Goal: Task Accomplishment & Management: Complete application form

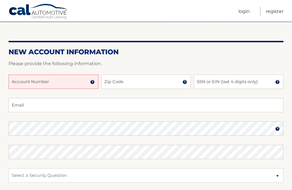
scroll to position [47, 0]
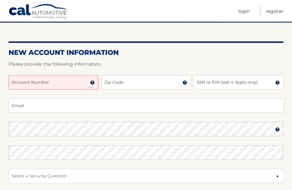
click at [42, 77] on input "Account Number" at bounding box center [54, 82] width 90 height 14
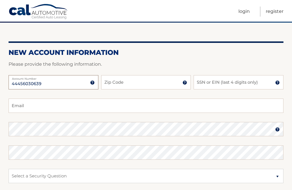
type input "44456030639"
click at [136, 82] on input "Zip Code" at bounding box center [146, 82] width 90 height 14
type input "08757"
click at [224, 81] on input "SSN or EIN (last 4 digits only)" at bounding box center [239, 82] width 90 height 14
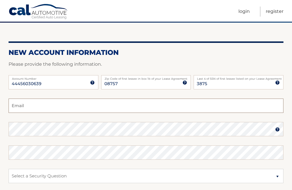
click at [127, 106] on input "Email" at bounding box center [146, 105] width 275 height 14
click at [228, 83] on input "3875" at bounding box center [239, 82] width 90 height 14
click at [282, 81] on input "3875" at bounding box center [239, 82] width 90 height 14
click at [239, 84] on input "3875" at bounding box center [239, 82] width 90 height 14
type input "3865"
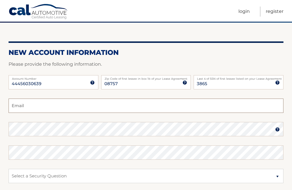
click at [152, 108] on input "Email" at bounding box center [146, 105] width 275 height 14
type input "Lisag5250@gmail.com"
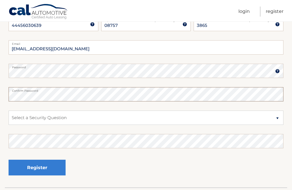
scroll to position [128, 0]
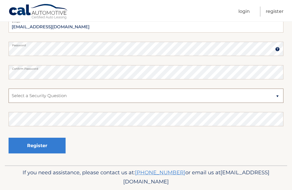
click at [141, 93] on select "Select a Security Question What was the name of your elementary school? What is…" at bounding box center [146, 95] width 275 height 14
select select "2"
click at [37, 145] on button "Register" at bounding box center [37, 146] width 57 height 16
click at [129, 135] on div "Register" at bounding box center [146, 145] width 275 height 21
click at [47, 138] on button "Register" at bounding box center [37, 146] width 57 height 16
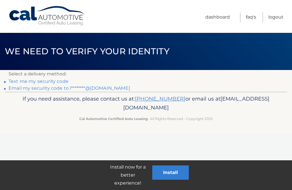
click at [53, 80] on link "Text me my security code" at bounding box center [39, 80] width 60 height 5
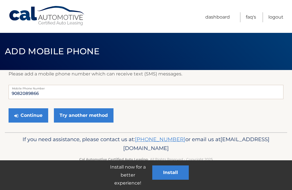
click at [38, 116] on button "Continue" at bounding box center [29, 115] width 40 height 14
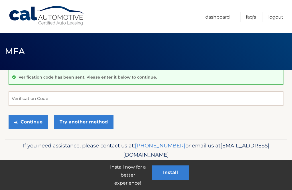
click at [110, 124] on link "Try another method" at bounding box center [84, 122] width 60 height 14
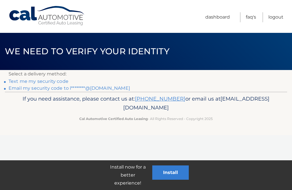
click at [65, 88] on link "Email my security code to l********@[DOMAIN_NAME]" at bounding box center [70, 87] width 122 height 5
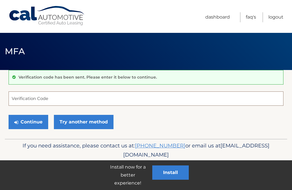
click at [72, 100] on input "Verification Code" at bounding box center [146, 98] width 275 height 14
type input "970229"
click at [107, 121] on link "Try another method" at bounding box center [84, 122] width 60 height 14
click at [31, 120] on button "Continue" at bounding box center [29, 122] width 40 height 14
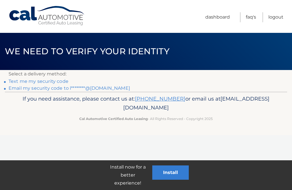
click at [176, 173] on button "Install" at bounding box center [170, 172] width 37 height 14
click at [38, 90] on link "Email my security code to l********@gmail.com" at bounding box center [70, 87] width 122 height 5
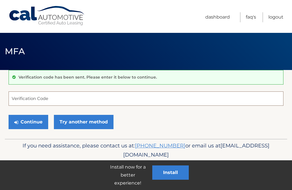
click at [57, 99] on input "Verification Code" at bounding box center [146, 98] width 275 height 14
type input "652585"
click at [158, 123] on div "Continue Try another method" at bounding box center [146, 121] width 275 height 19
click at [31, 120] on button "Continue" at bounding box center [29, 122] width 40 height 14
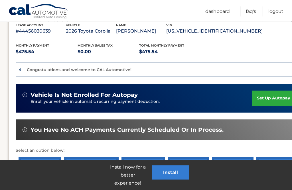
scroll to position [102, 16]
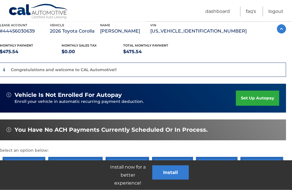
click at [261, 99] on link "set up autopay" at bounding box center [257, 98] width 43 height 15
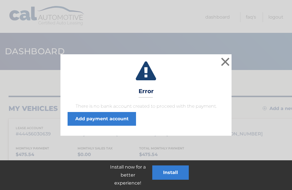
click at [118, 121] on link "Add payment account" at bounding box center [102, 119] width 68 height 14
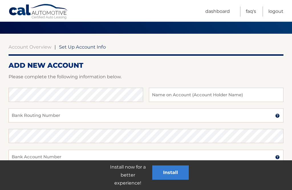
scroll to position [41, 0]
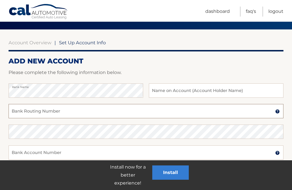
click at [173, 113] on input "Bank Routing Number" at bounding box center [146, 111] width 275 height 14
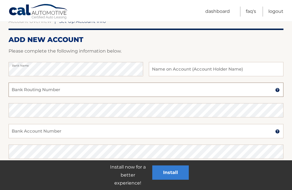
scroll to position [61, 0]
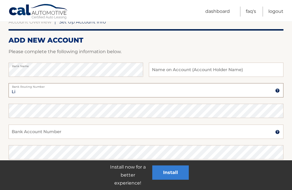
type input "L"
click at [193, 74] on input "text" at bounding box center [216, 69] width 135 height 14
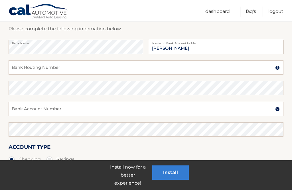
scroll to position [84, 0]
type input "[PERSON_NAME]"
click at [69, 70] on input "Bank Routing Number" at bounding box center [146, 68] width 275 height 14
click at [89, 69] on input "Bank Routing Number" at bounding box center [146, 67] width 275 height 14
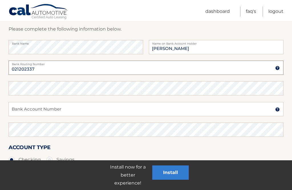
type input "021202337"
click at [126, 110] on input "Bank Account Number" at bounding box center [146, 109] width 275 height 14
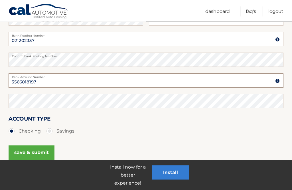
scroll to position [122, 0]
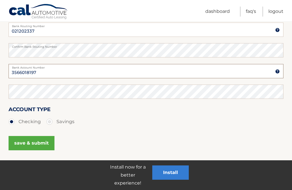
type input "3566018197"
click at [162, 139] on div "save & submit" at bounding box center [146, 147] width 275 height 26
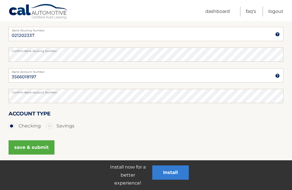
scroll to position [122, 0]
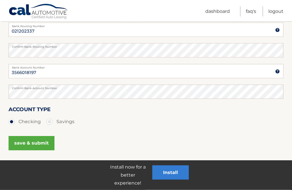
click at [42, 141] on button "save & submit" at bounding box center [32, 143] width 46 height 14
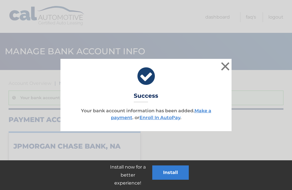
click at [167, 118] on link "Enroll In AutoPay" at bounding box center [160, 117] width 41 height 5
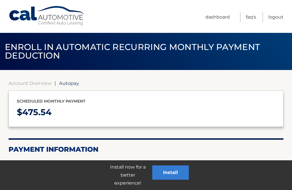
select select "NDE5NjYwOWEtY2I0MS00MTQ1LWJhMjItYjRlMWI1OTMwYmVm"
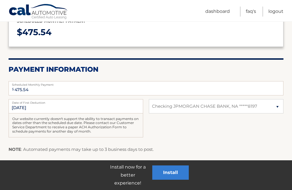
scroll to position [84, 0]
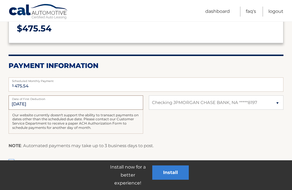
click at [57, 104] on input "10/27/2025" at bounding box center [76, 102] width 135 height 14
click at [35, 106] on input "10/27/2025" at bounding box center [76, 102] width 135 height 14
click at [12, 163] on label "I authorize cal automotive to automatically deduct payment monthly This checkbo…" at bounding box center [146, 162] width 275 height 11
click at [0, 0] on input "I authorize cal automotive to automatically deduct payment monthly This checkbo…" at bounding box center [0, 0] width 0 height 0
click at [180, 180] on button "Install" at bounding box center [170, 172] width 37 height 14
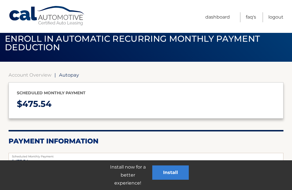
scroll to position [0, 0]
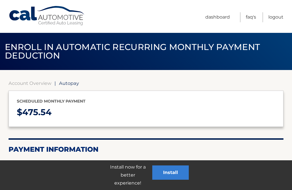
click at [219, 21] on link "Dashboard" at bounding box center [217, 17] width 25 height 10
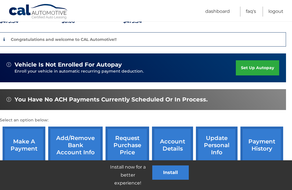
scroll to position [133, 16]
click at [256, 64] on link "set up autopay" at bounding box center [257, 67] width 43 height 15
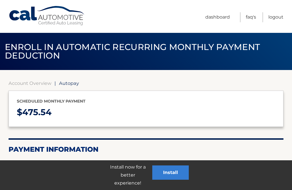
select select "NDE5NjYwOWEtY2I0MS00MTQ1LWJhMjItYjRlMWI1OTMwYmVm"
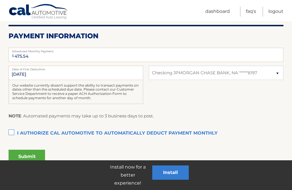
scroll to position [118, 0]
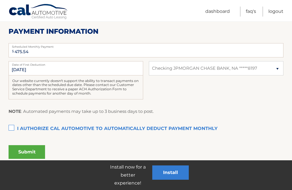
click at [13, 128] on label "I authorize cal automotive to automatically deduct payment monthly This checkbo…" at bounding box center [146, 128] width 275 height 11
click at [0, 0] on input "I authorize cal automotive to automatically deduct payment monthly This checkbo…" at bounding box center [0, 0] width 0 height 0
click at [35, 152] on button "Submit" at bounding box center [27, 152] width 37 height 14
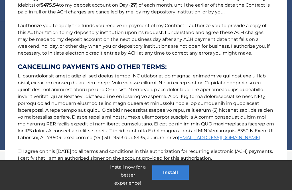
scroll to position [180, 0]
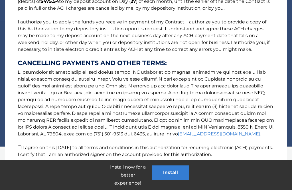
click at [125, 177] on button "Accept" at bounding box center [125, 179] width 26 height 14
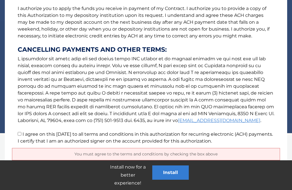
click at [20, 134] on input "I agree on this 10/15/2025 to all terms and conditions in this authorization fo…" at bounding box center [20, 134] width 4 height 4
checkbox input "true"
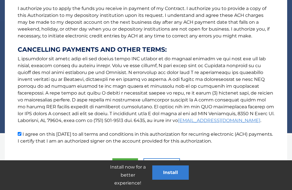
scroll to position [180, 0]
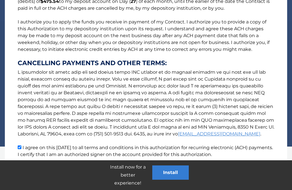
click at [129, 172] on button "Accept" at bounding box center [125, 179] width 26 height 14
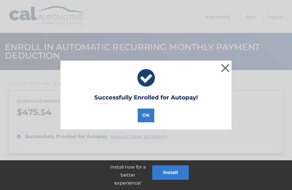
click at [145, 118] on button "OK" at bounding box center [146, 115] width 17 height 14
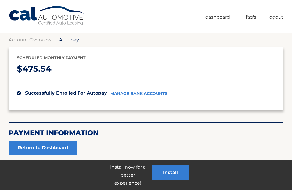
scroll to position [45, 0]
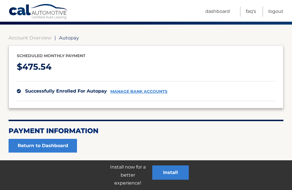
click at [62, 139] on link "Return to Dashboard" at bounding box center [43, 146] width 68 height 14
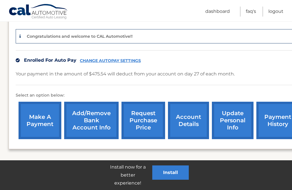
scroll to position [136, 16]
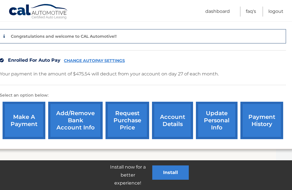
click at [216, 126] on link "update personal info" at bounding box center [217, 120] width 42 height 37
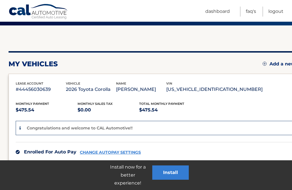
scroll to position [136, 0]
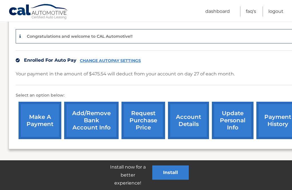
click at [174, 180] on button "Install" at bounding box center [170, 172] width 37 height 14
